Goal: Task Accomplishment & Management: Complete application form

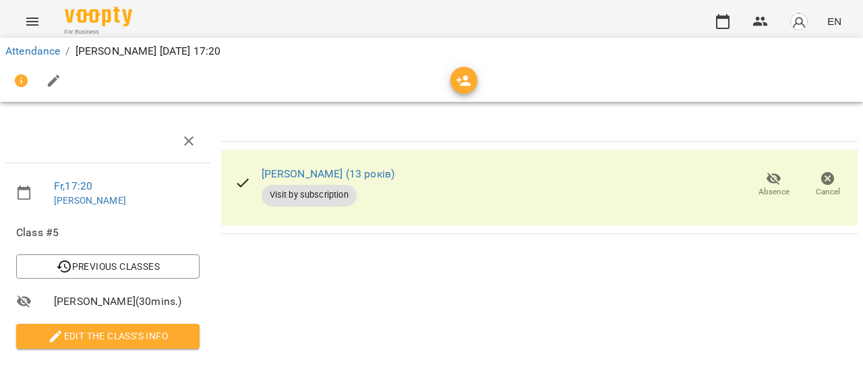
click at [726, 34] on button "button" at bounding box center [722, 21] width 32 height 32
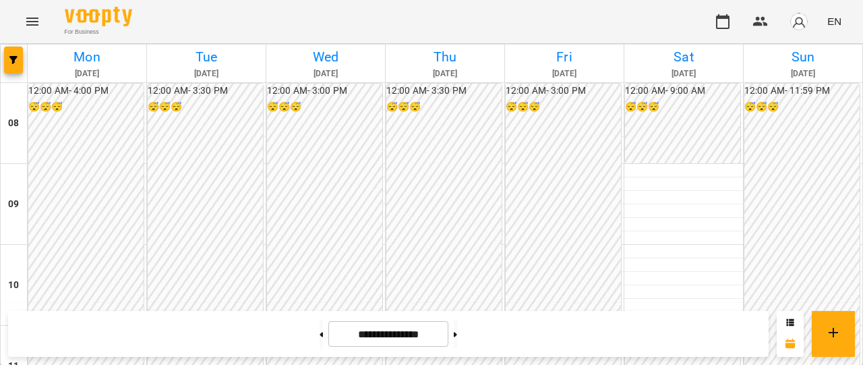
scroll to position [549, 0]
click at [457, 334] on icon at bounding box center [455, 334] width 3 height 5
click at [457, 332] on icon at bounding box center [455, 334] width 3 height 5
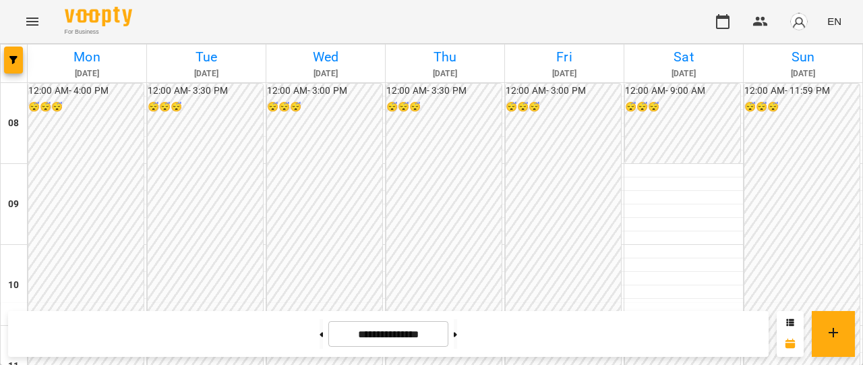
click at [319, 333] on button at bounding box center [320, 334] width 3 height 30
type input "**********"
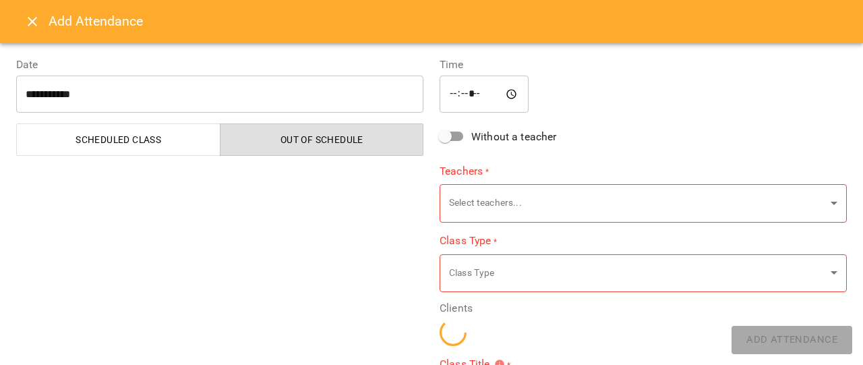
type input "**********"
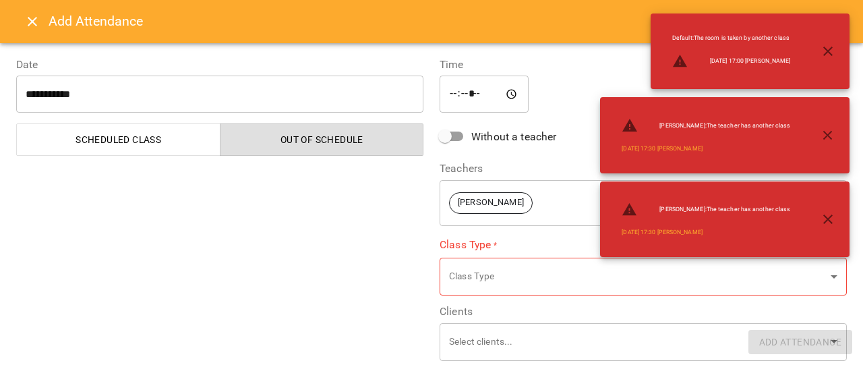
click at [28, 19] on icon "Close" at bounding box center [32, 21] width 16 height 16
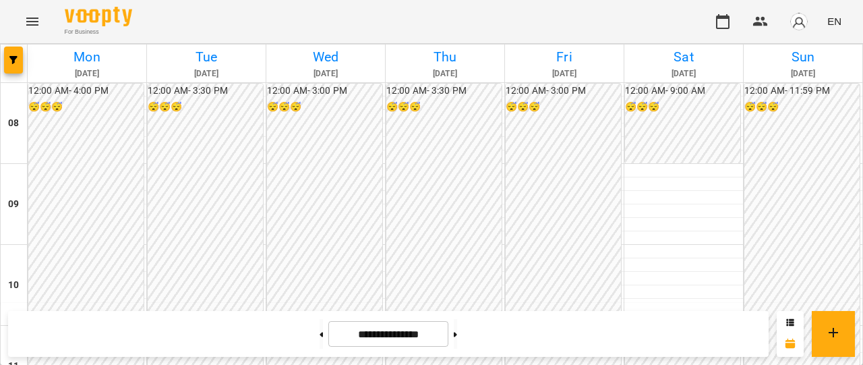
scroll to position [535, 0]
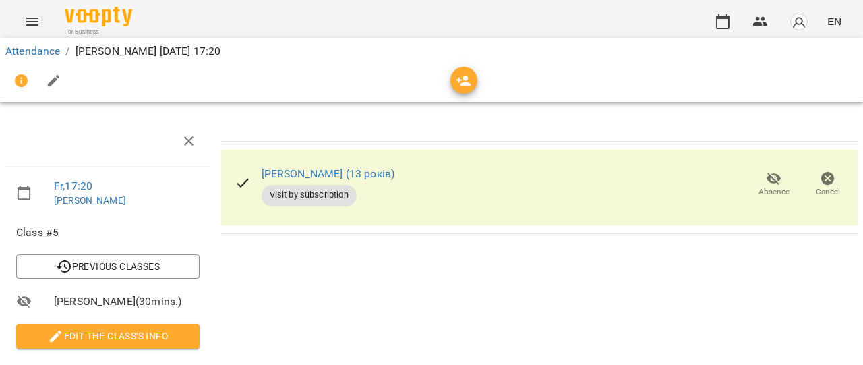
click at [724, 20] on icon "button" at bounding box center [722, 21] width 16 height 16
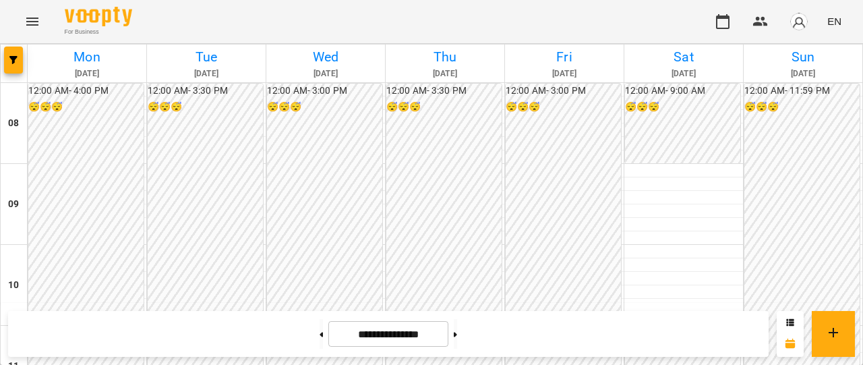
scroll to position [641, 0]
